Goal: Information Seeking & Learning: Learn about a topic

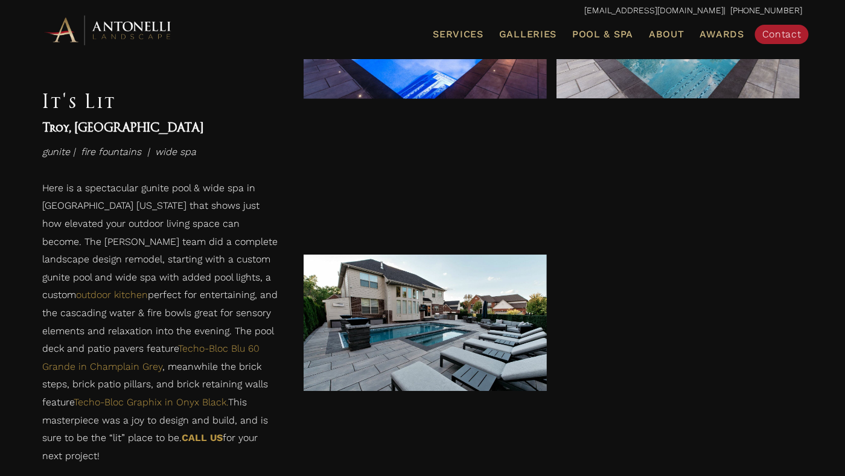
scroll to position [664, 0]
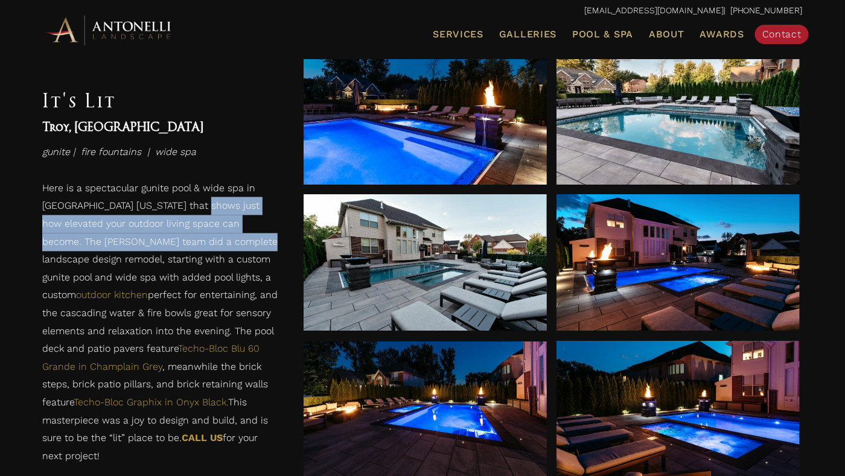
drag, startPoint x: 173, startPoint y: 238, endPoint x: 179, endPoint y: 214, distance: 24.9
click at [179, 214] on p "Here is a spectacular gunite pool & wide spa in [GEOGRAPHIC_DATA] [US_STATE] th…" at bounding box center [160, 325] width 237 height 292
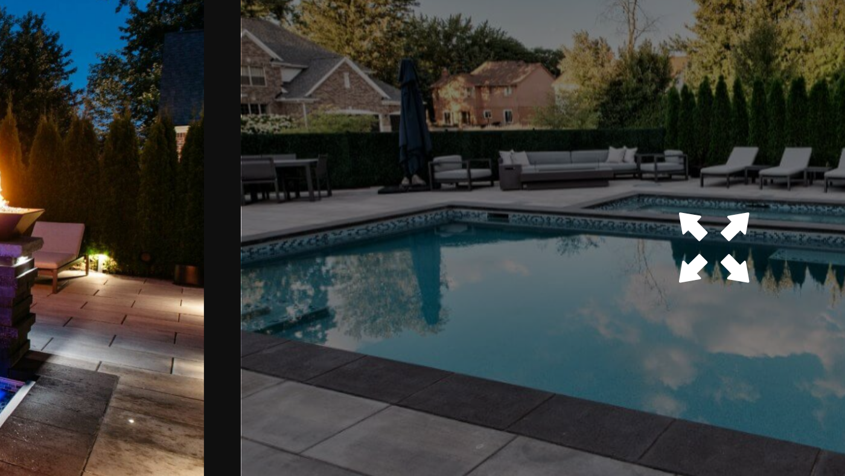
scroll to position [529, 0]
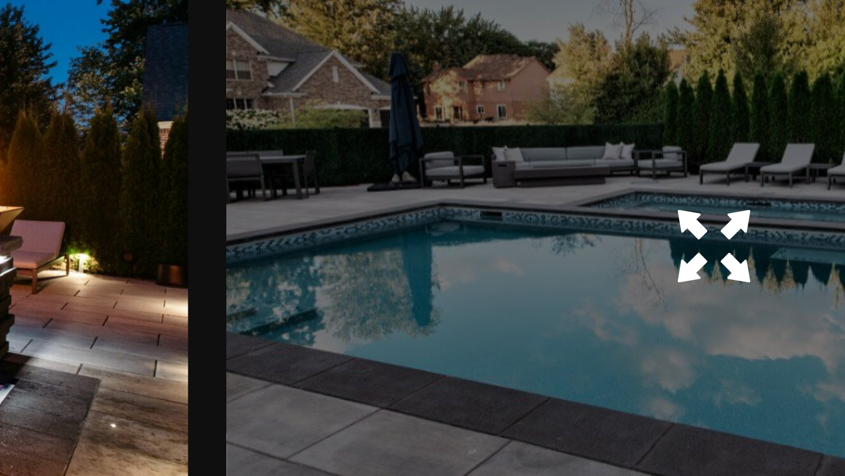
click at [673, 250] on span at bounding box center [678, 251] width 18 height 21
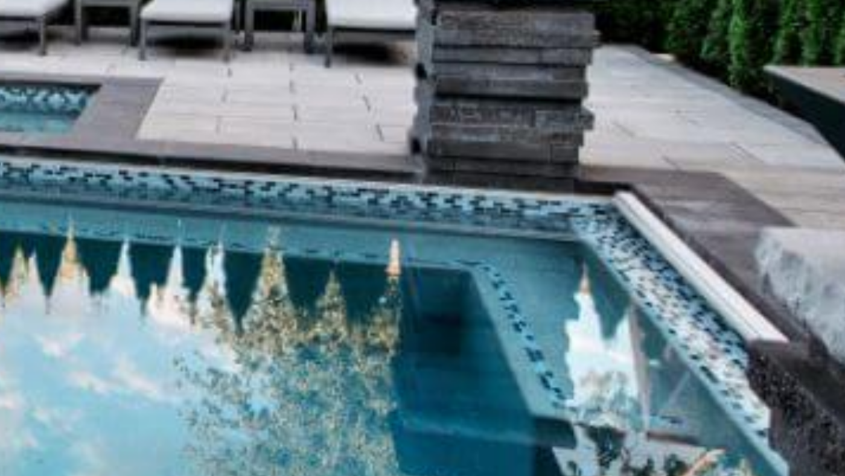
click at [641, 252] on img at bounding box center [422, 238] width 753 height 423
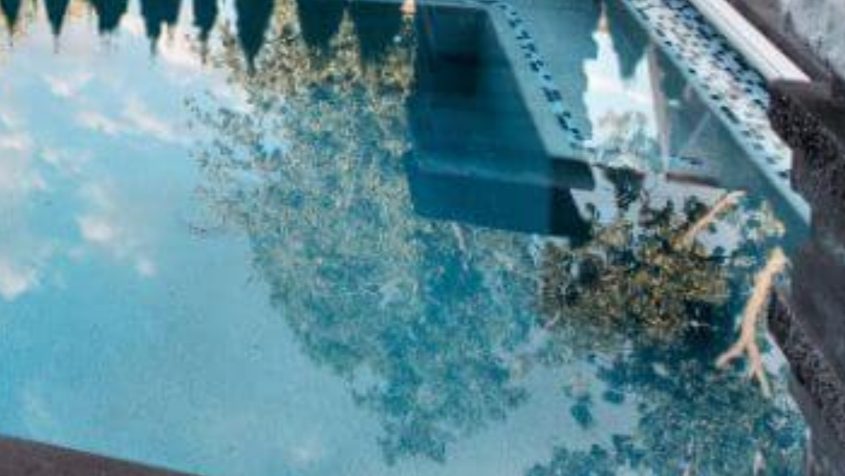
scroll to position [528, 0]
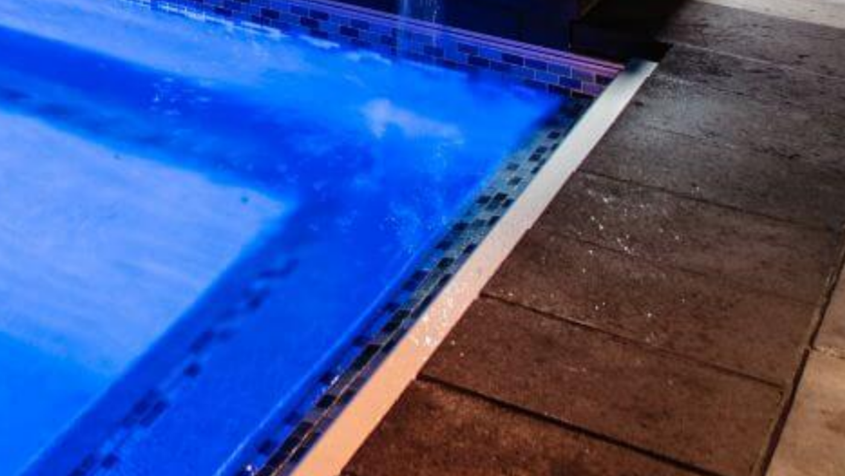
scroll to position [526, 0]
